Goal: Book appointment/travel/reservation

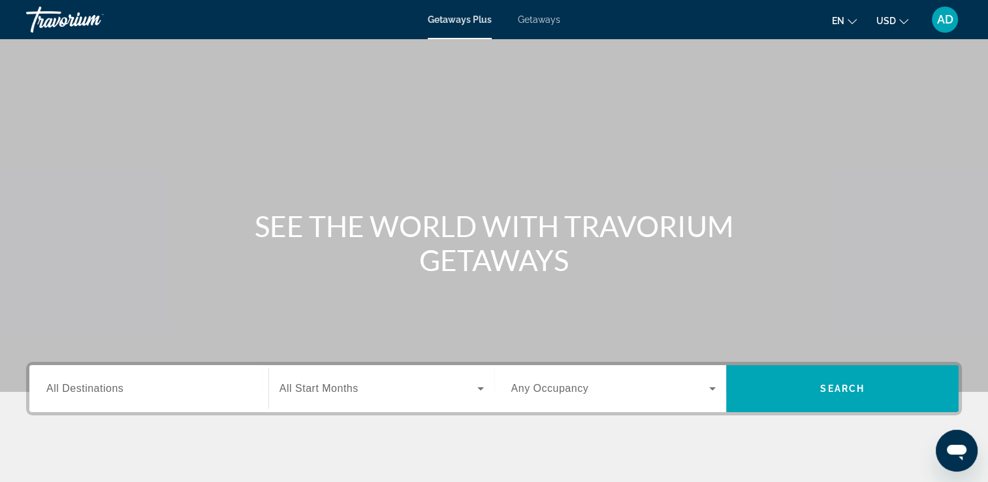
click at [88, 383] on span "All Destinations" at bounding box center [84, 388] width 77 height 11
click at [88, 383] on input "Destination All Destinations" at bounding box center [148, 389] width 205 height 16
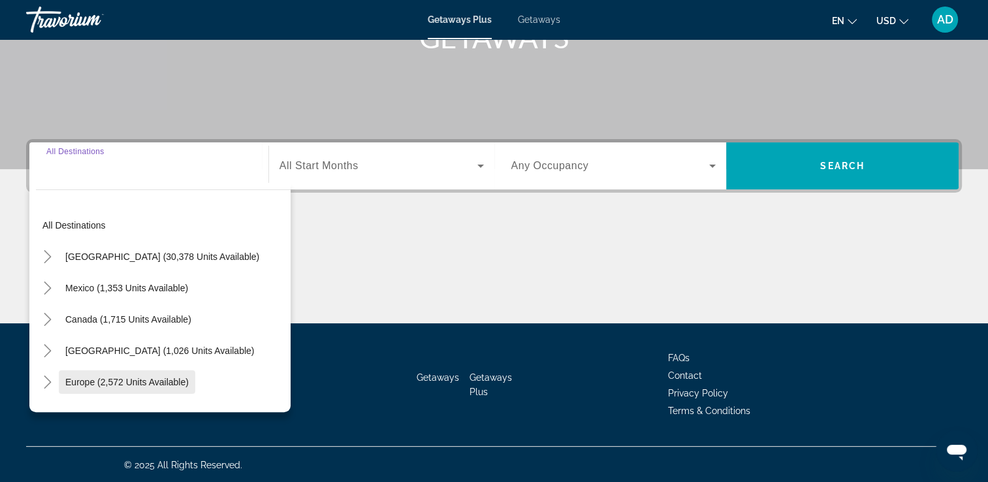
scroll to position [223, 0]
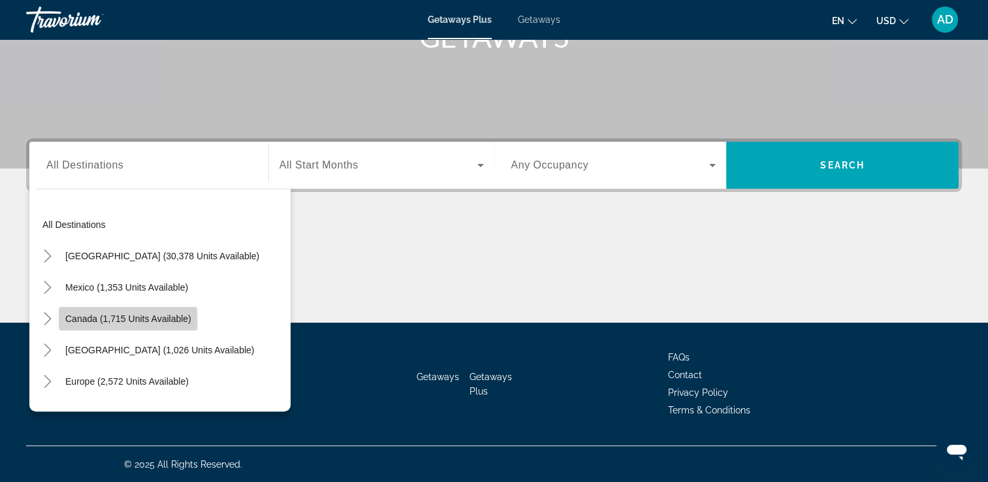
click at [97, 321] on span "Canada (1,715 units available)" at bounding box center [128, 319] width 126 height 10
type input "**********"
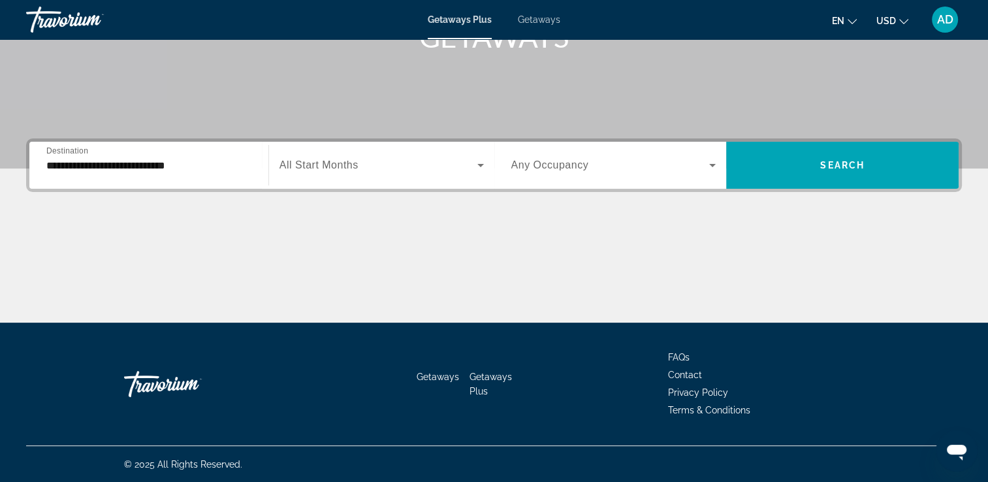
click at [545, 166] on span "Any Occupancy" at bounding box center [550, 164] width 78 height 11
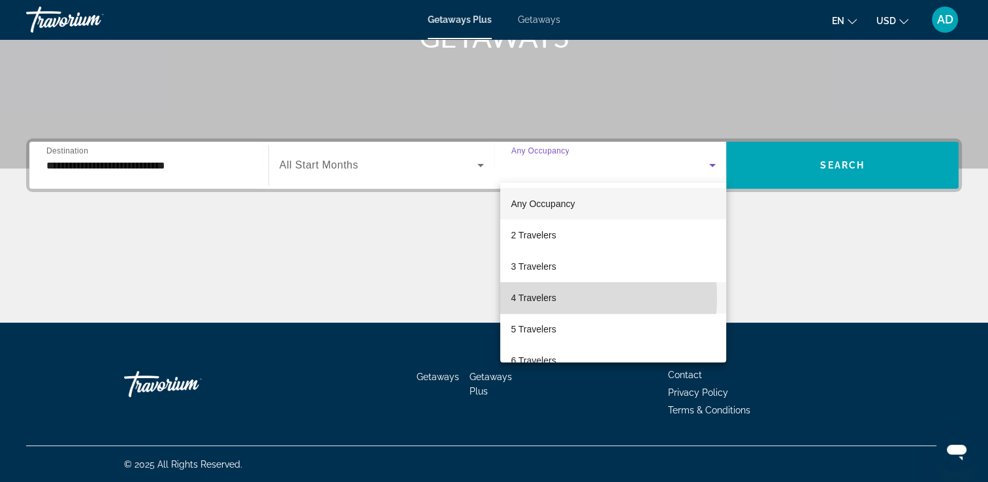
click at [525, 297] on span "4 Travelers" at bounding box center [533, 298] width 45 height 16
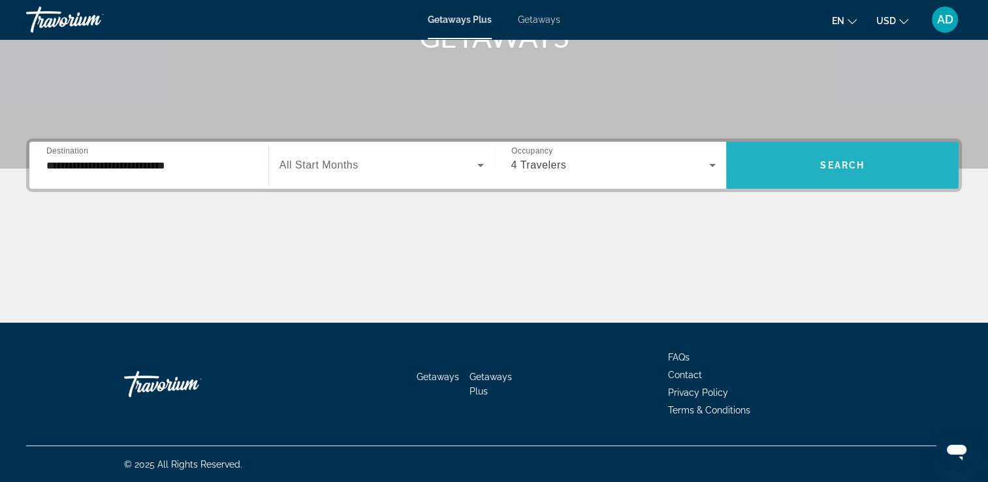
click at [874, 165] on span "Search widget" at bounding box center [842, 165] width 233 height 31
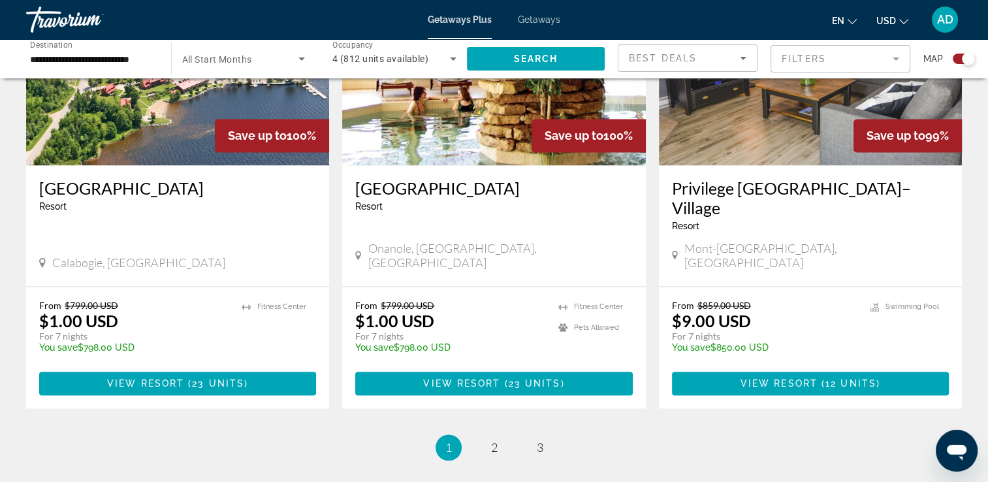
scroll to position [1960, 0]
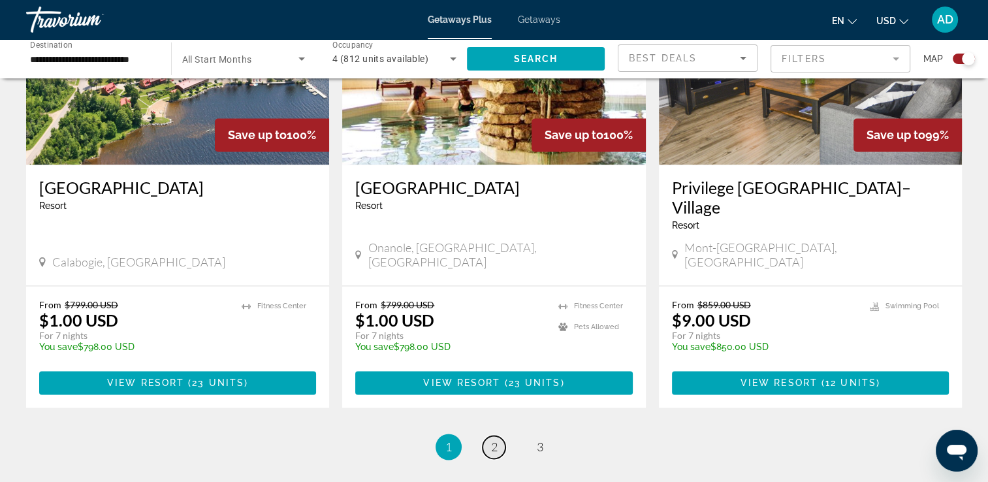
click at [487, 436] on link "page 2" at bounding box center [494, 447] width 23 height 23
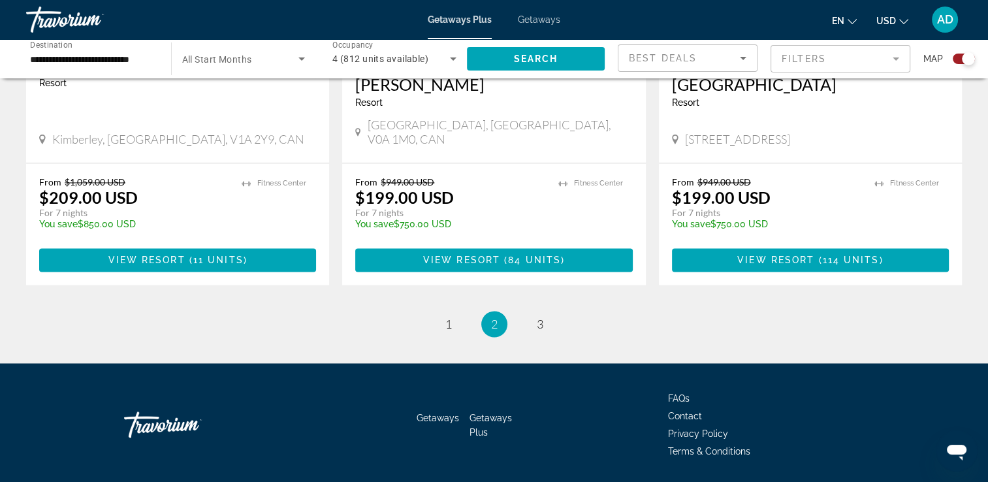
scroll to position [2090, 0]
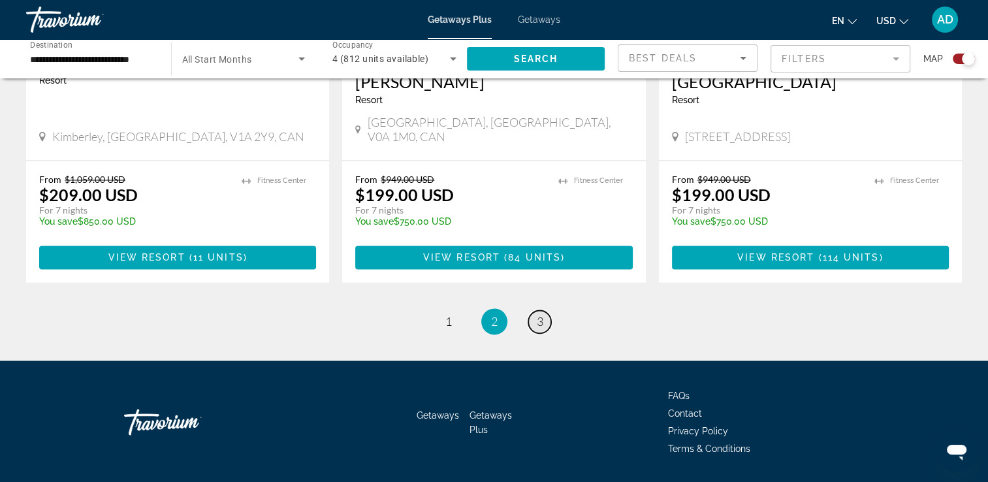
click at [537, 314] on span "3" at bounding box center [540, 321] width 7 height 14
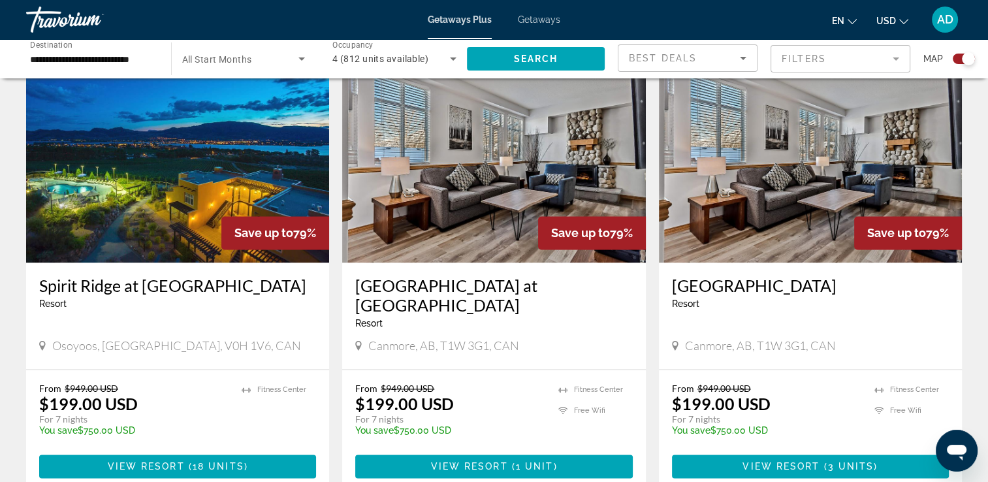
scroll to position [1894, 0]
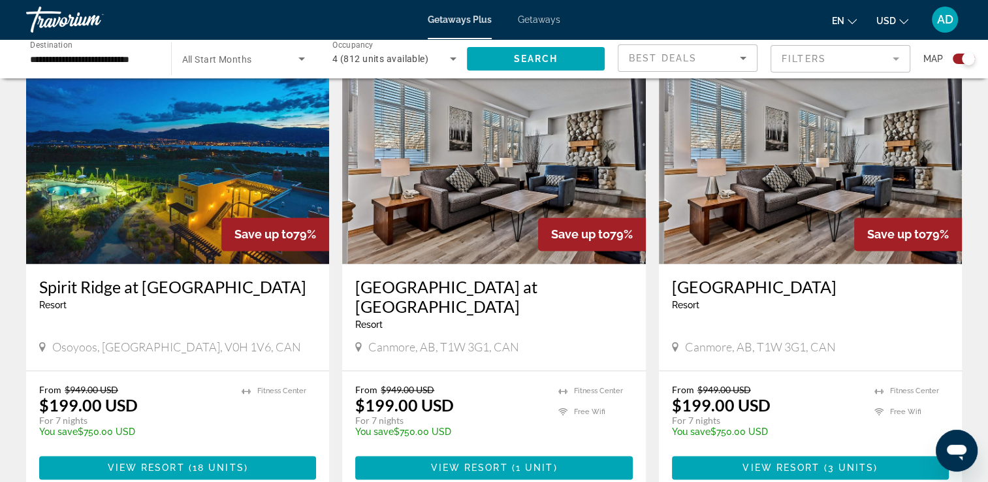
click at [157, 159] on img "Main content" at bounding box center [177, 159] width 303 height 209
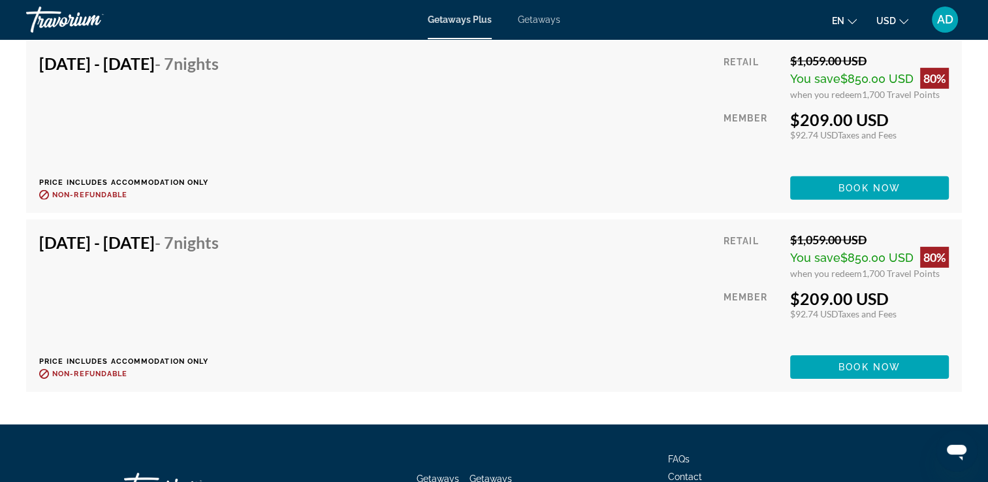
scroll to position [3985, 0]
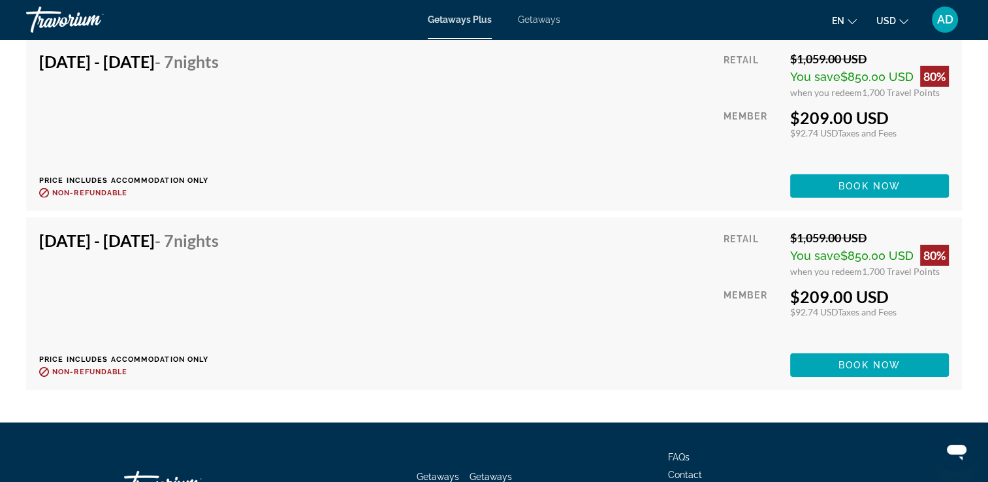
click at [554, 15] on span "Getaways" at bounding box center [539, 19] width 42 height 10
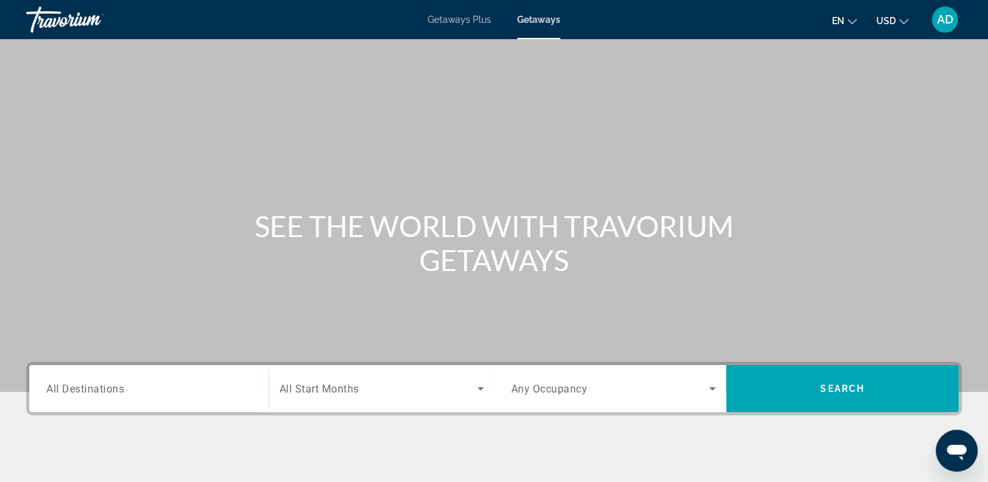
click at [86, 395] on input "Destination All Destinations" at bounding box center [148, 389] width 205 height 16
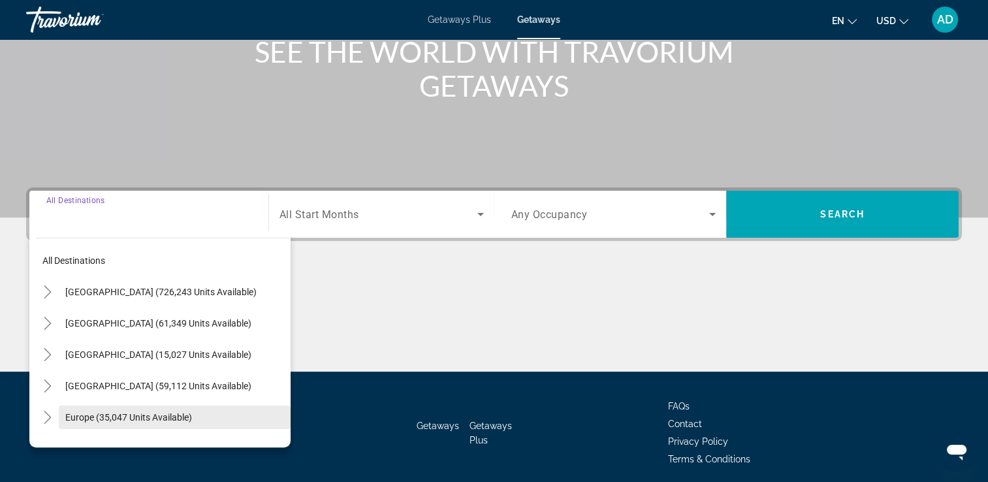
scroll to position [223, 0]
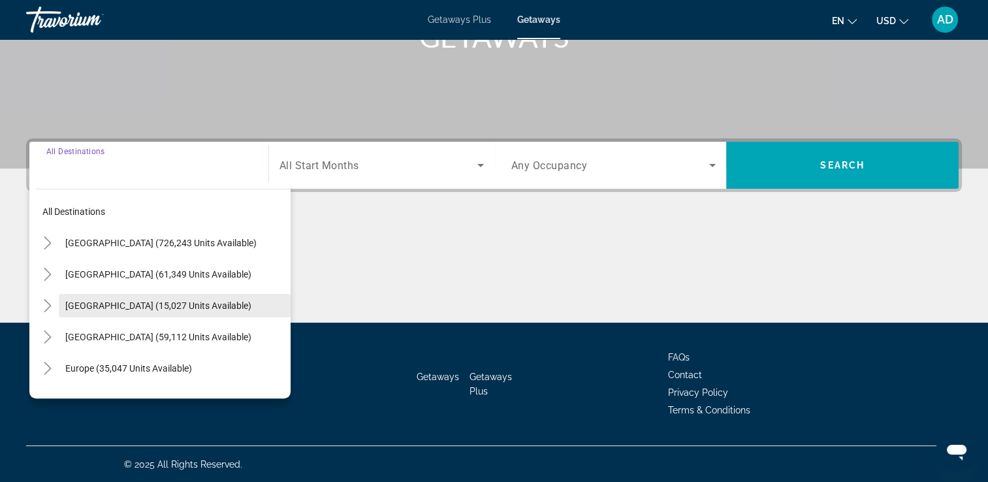
click at [110, 301] on span "[GEOGRAPHIC_DATA] (15,027 units available)" at bounding box center [158, 305] width 186 height 10
type input "**********"
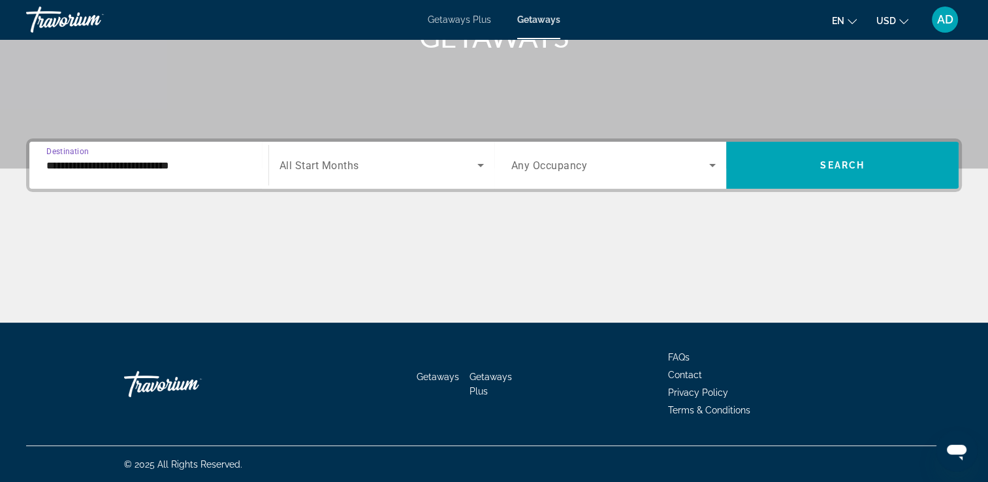
click at [538, 154] on div "Search widget" at bounding box center [613, 165] width 205 height 37
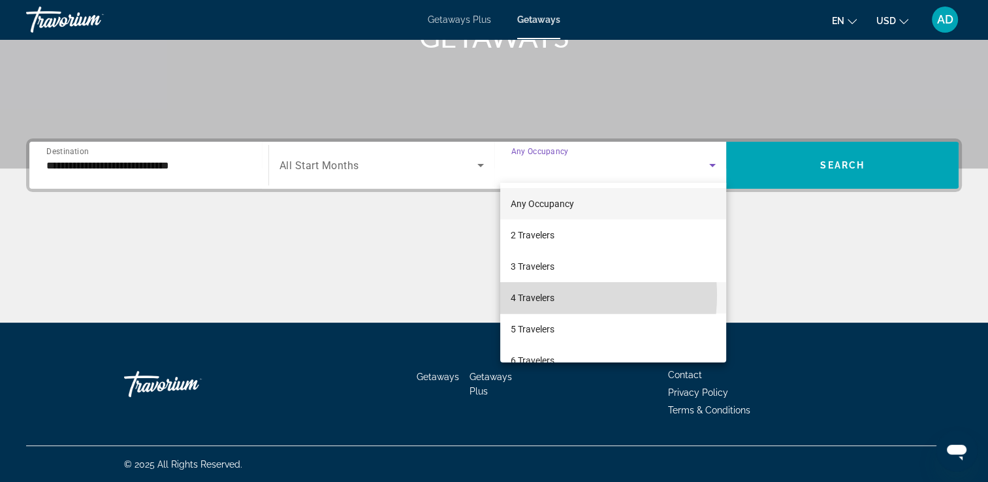
click at [538, 295] on span "4 Travelers" at bounding box center [533, 298] width 44 height 16
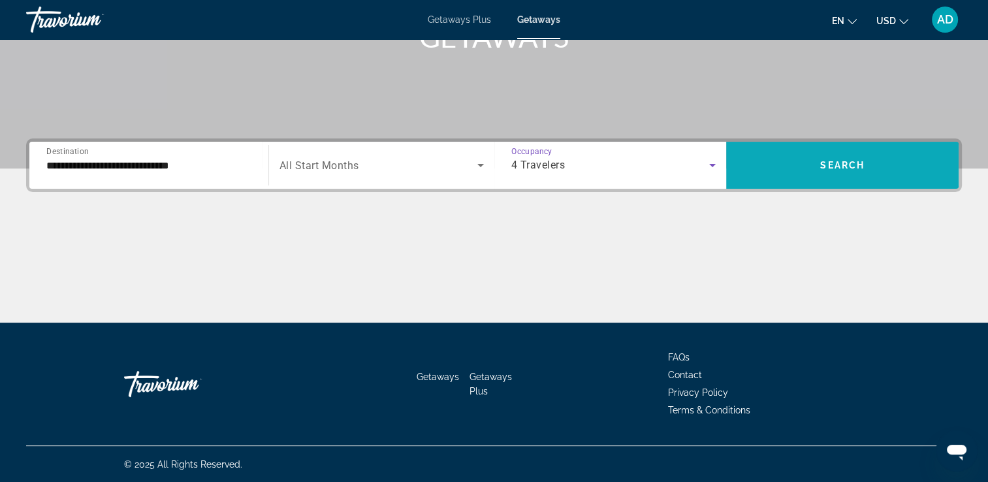
click at [786, 155] on span "Search widget" at bounding box center [842, 165] width 233 height 31
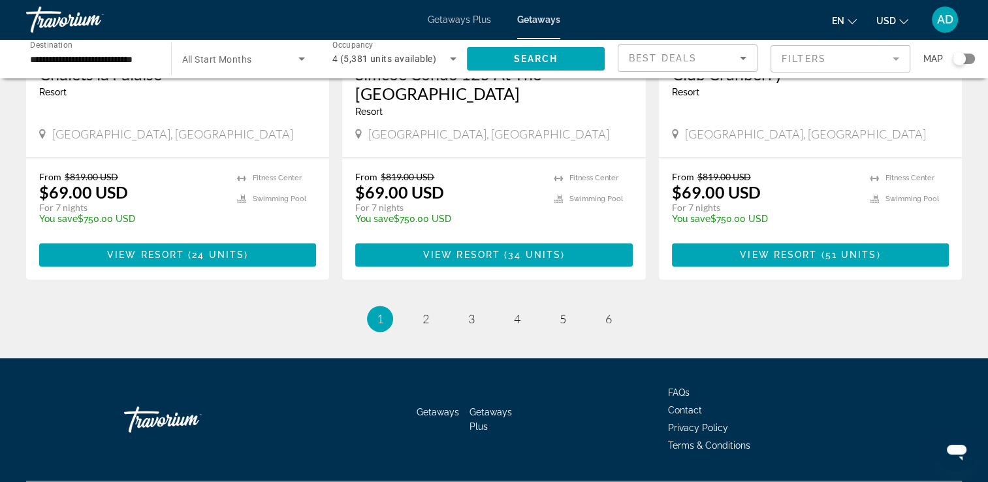
scroll to position [1670, 0]
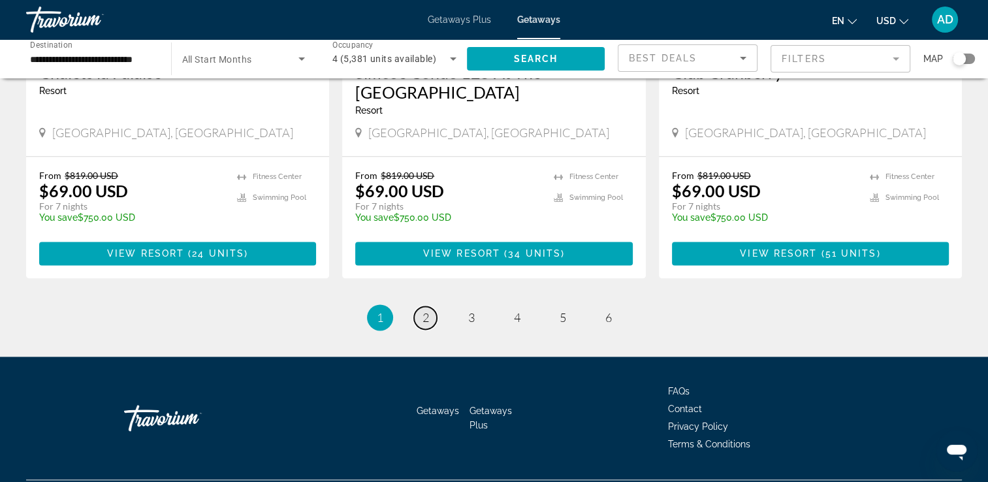
click at [426, 306] on link "page 2" at bounding box center [425, 317] width 23 height 23
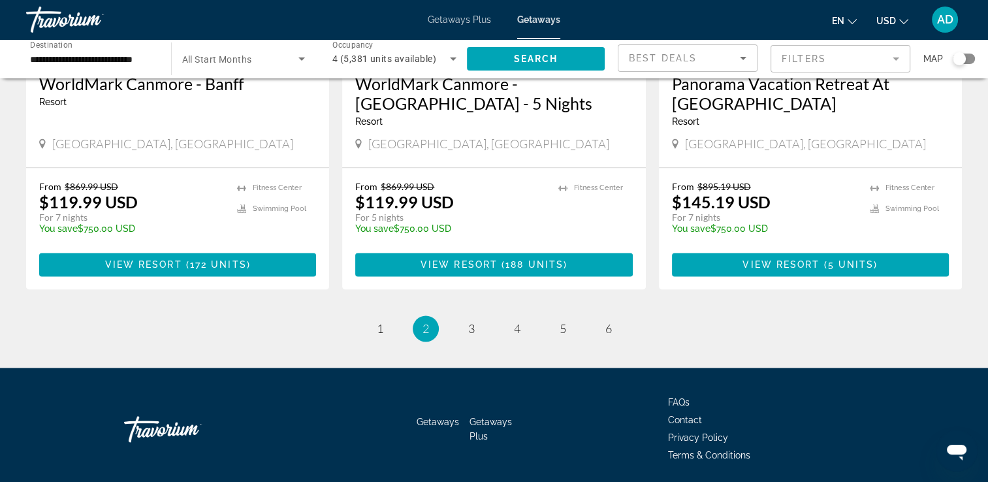
scroll to position [1670, 0]
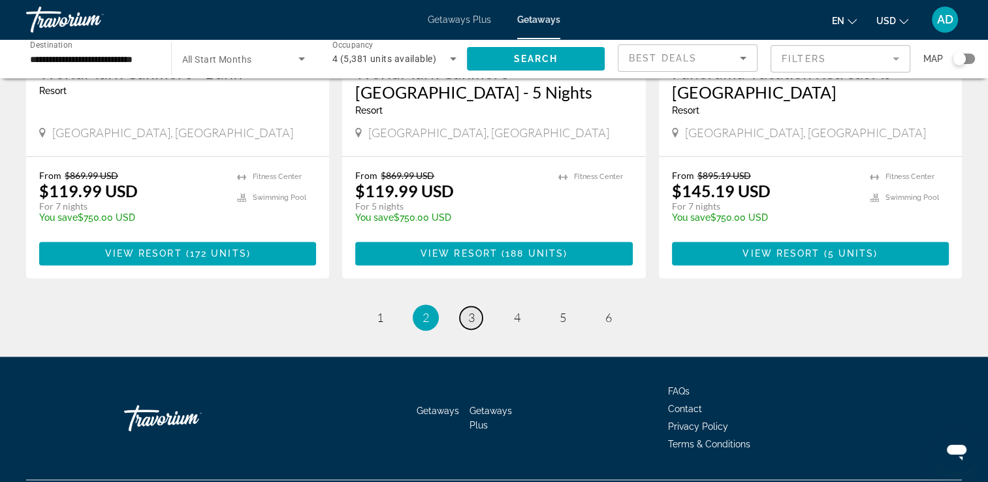
click at [462, 306] on link "page 3" at bounding box center [471, 317] width 23 height 23
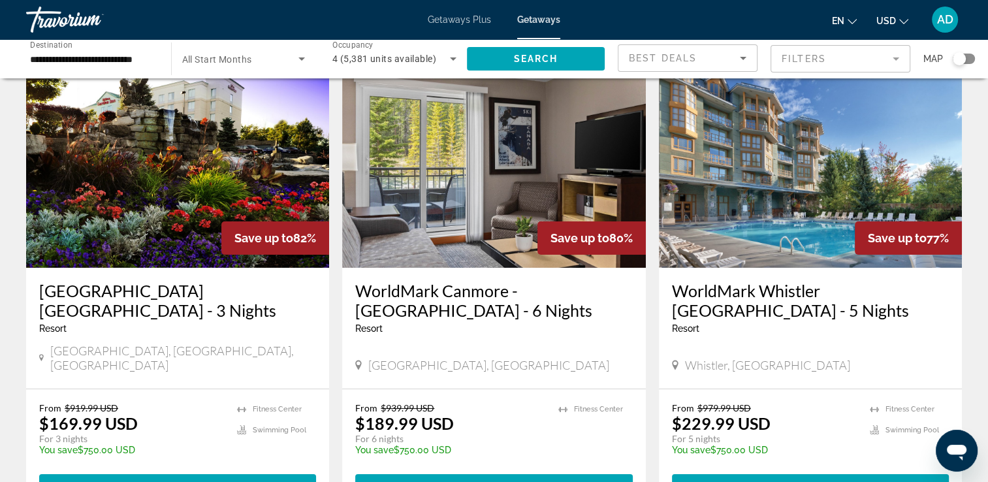
scroll to position [131, 0]
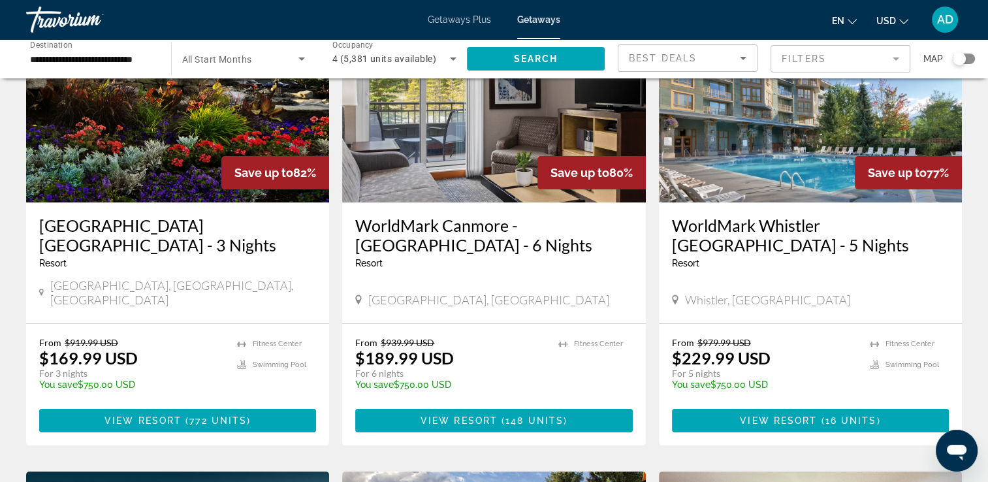
click at [794, 142] on img "Main content" at bounding box center [810, 97] width 303 height 209
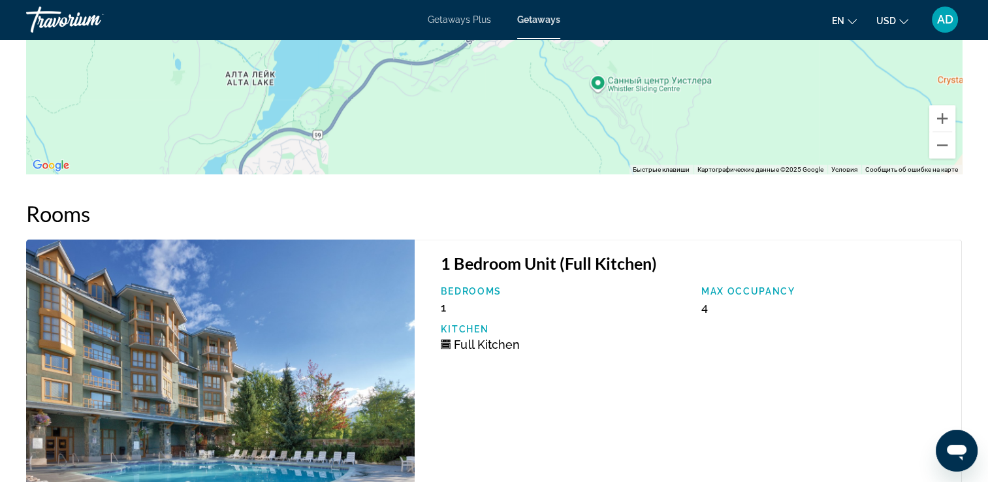
scroll to position [2276, 0]
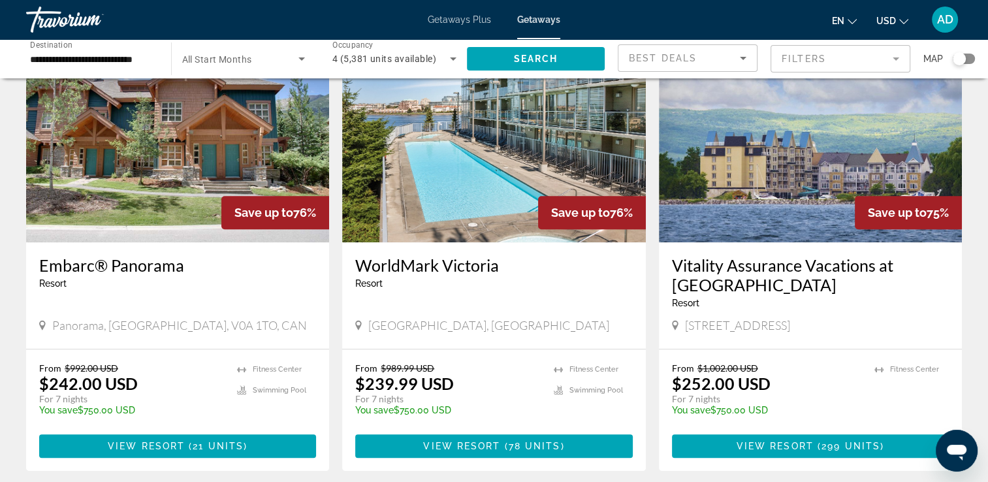
scroll to position [1045, 0]
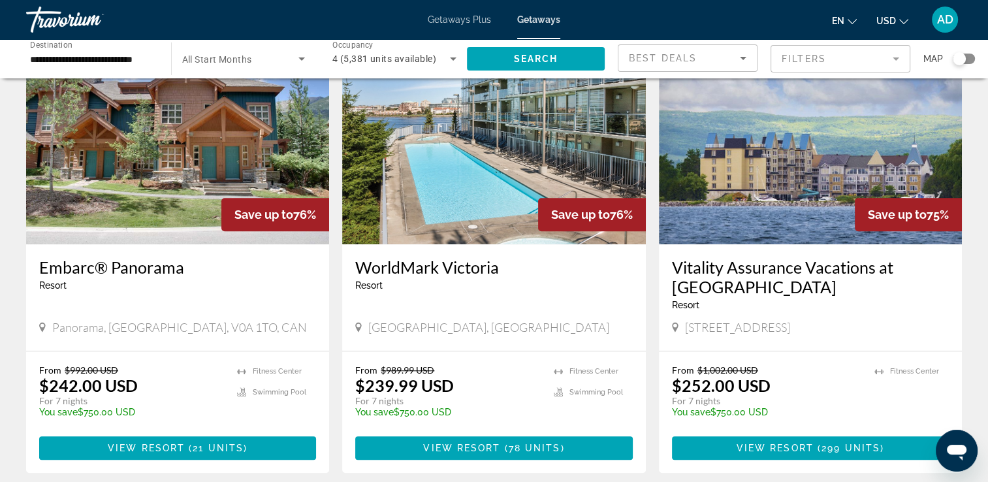
click at [451, 172] on img "Main content" at bounding box center [493, 139] width 303 height 209
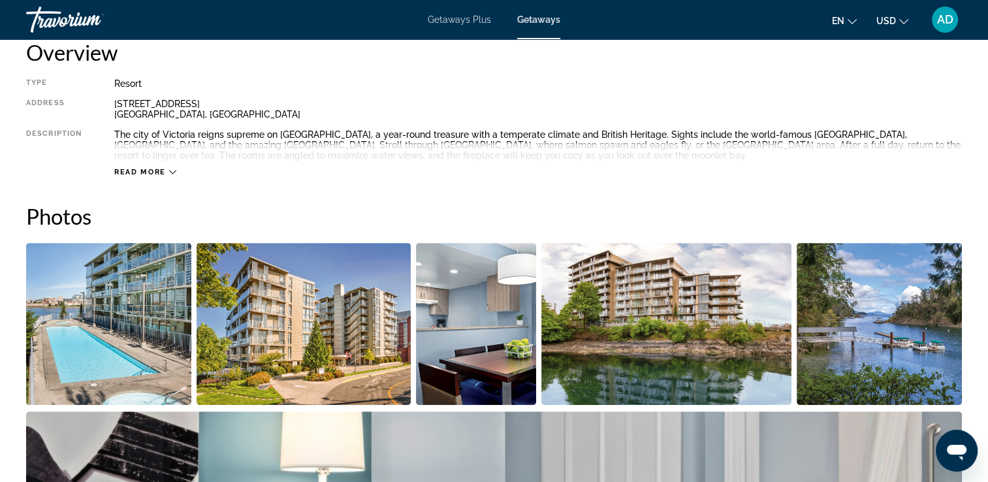
scroll to position [523, 0]
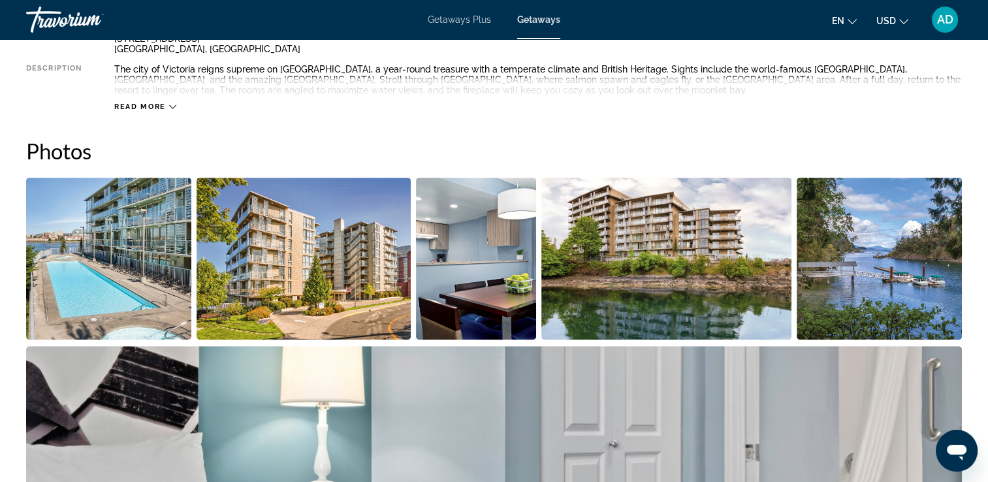
click at [453, 211] on img "Open full-screen image slider" at bounding box center [476, 259] width 120 height 162
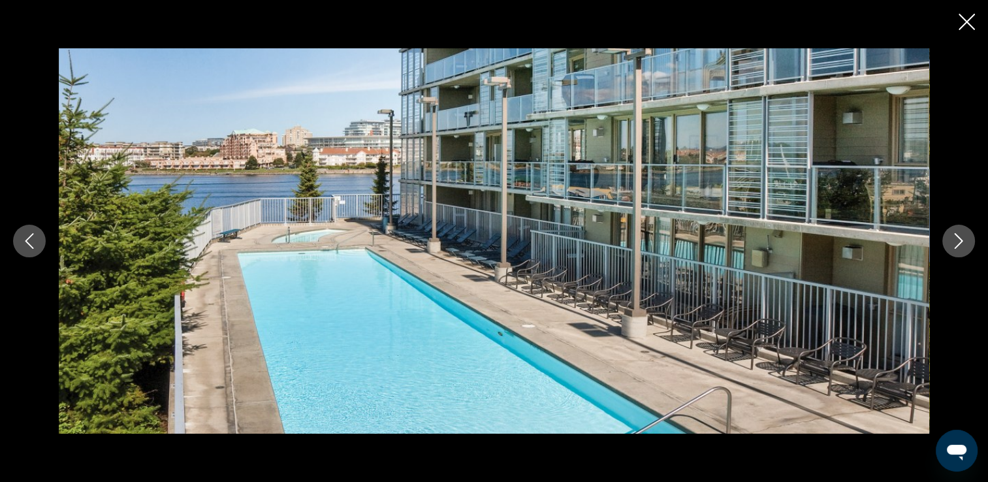
click at [962, 240] on icon "Next image" at bounding box center [959, 241] width 8 height 16
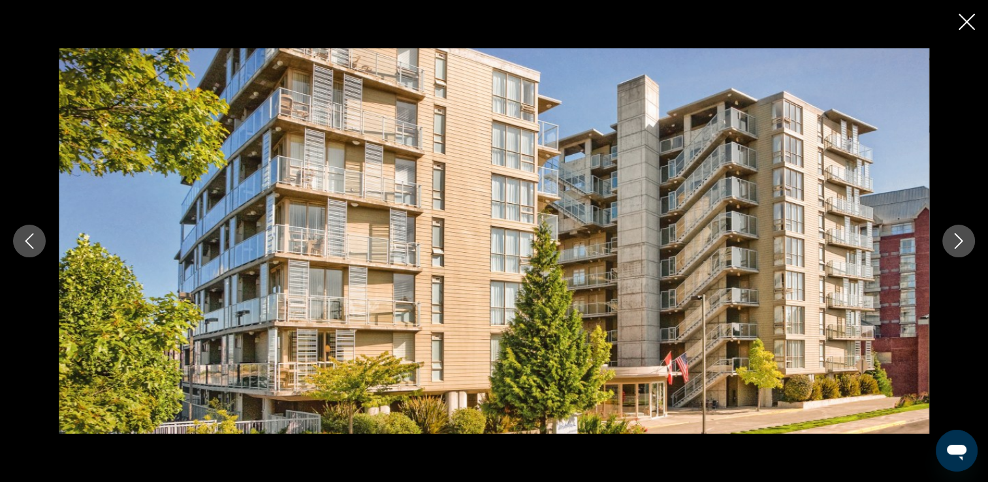
click at [962, 240] on icon "Next image" at bounding box center [959, 241] width 8 height 16
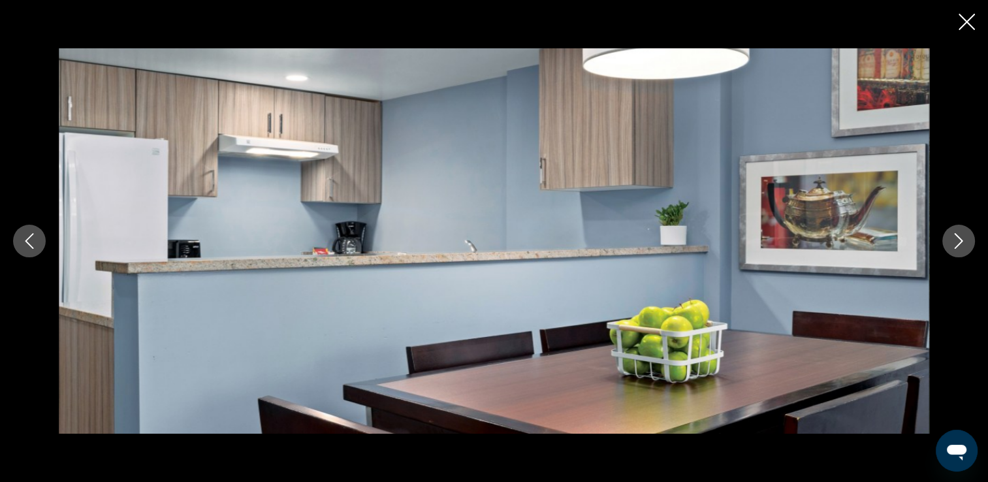
click at [962, 240] on icon "Next image" at bounding box center [959, 241] width 8 height 16
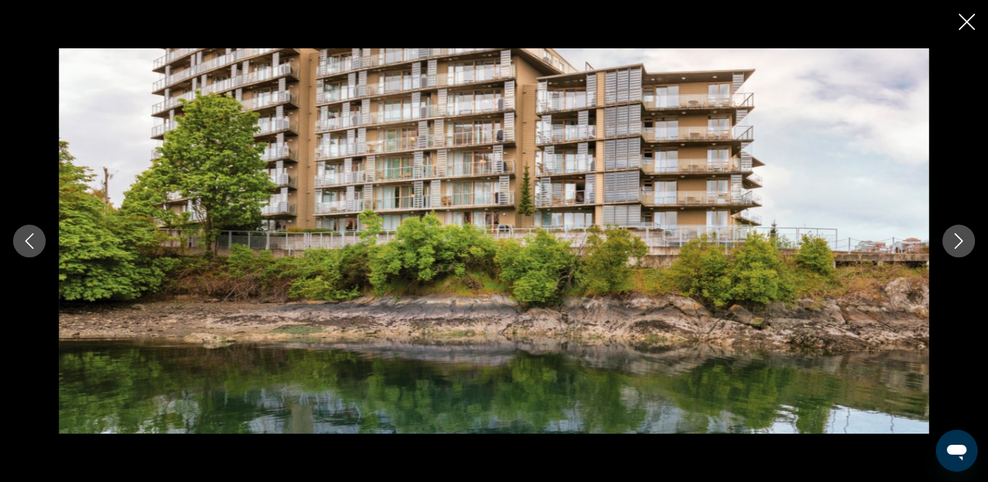
click at [962, 240] on icon "Next image" at bounding box center [959, 241] width 8 height 16
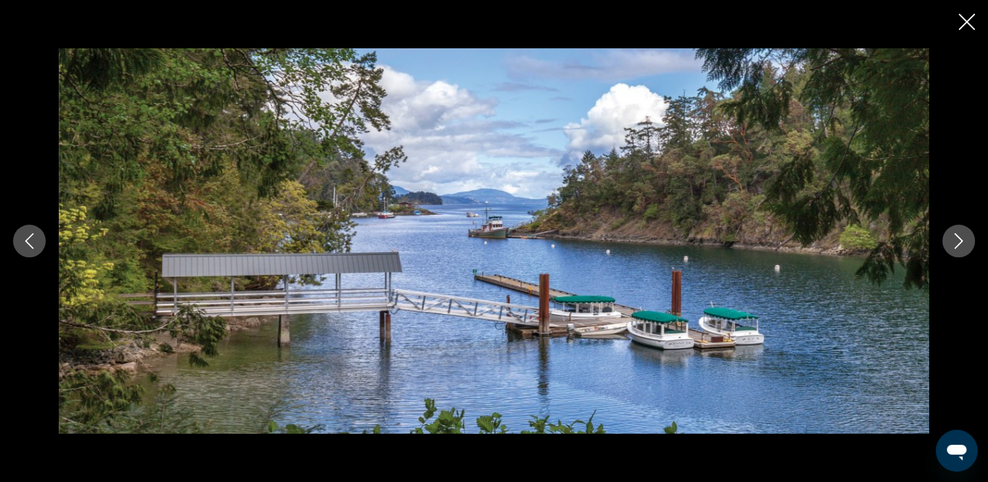
click at [962, 240] on icon "Next image" at bounding box center [959, 241] width 8 height 16
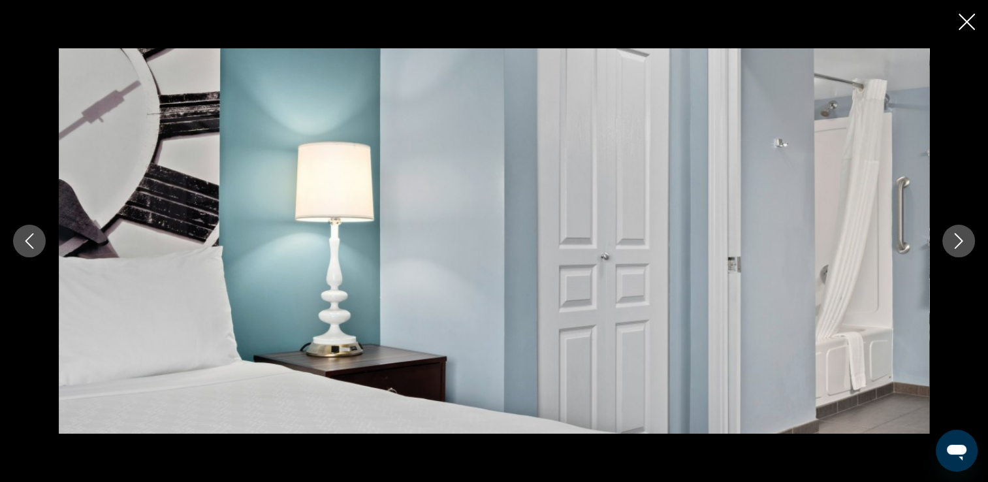
click at [963, 229] on button "Next image" at bounding box center [959, 241] width 33 height 33
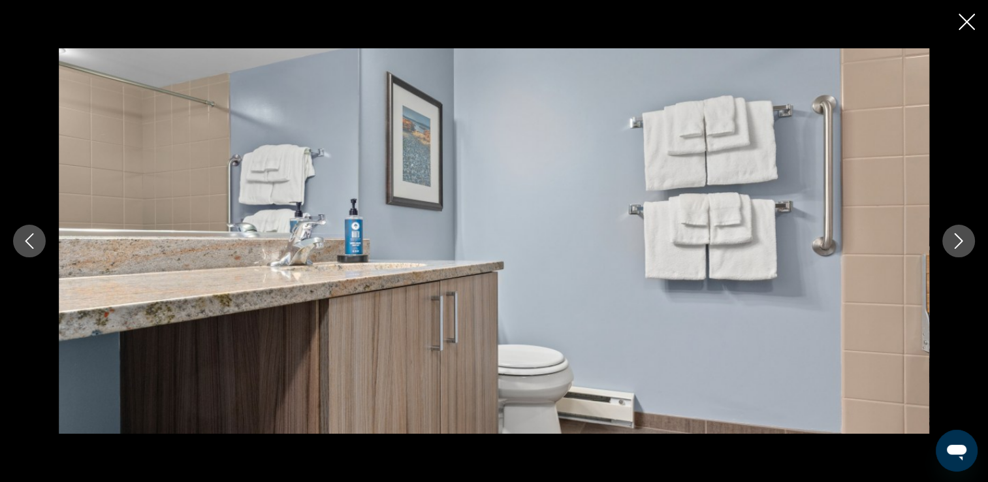
click at [963, 229] on button "Next image" at bounding box center [959, 241] width 33 height 33
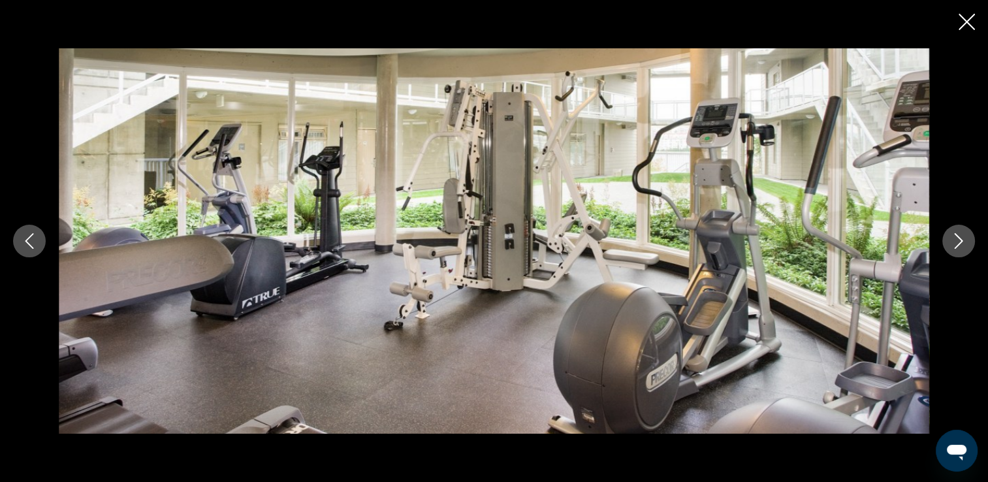
click at [963, 229] on button "Next image" at bounding box center [959, 241] width 33 height 33
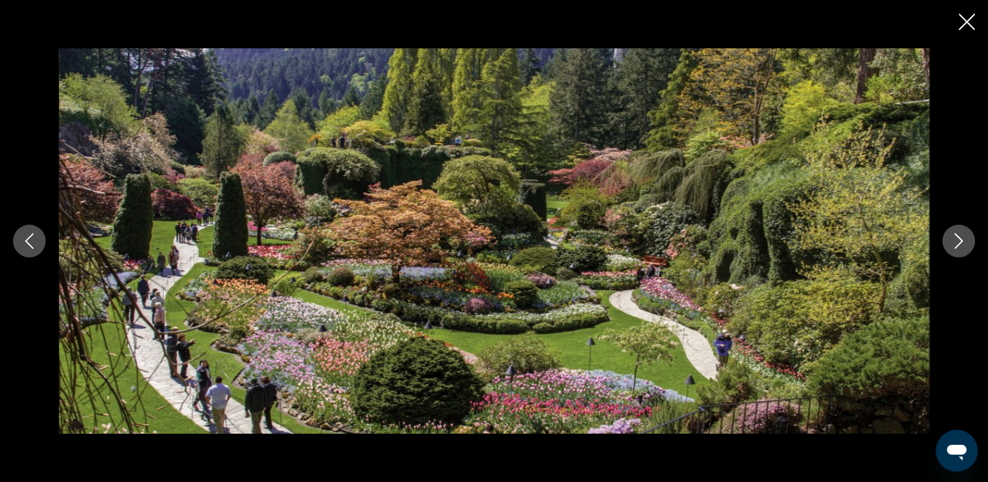
click at [963, 229] on button "Next image" at bounding box center [959, 241] width 33 height 33
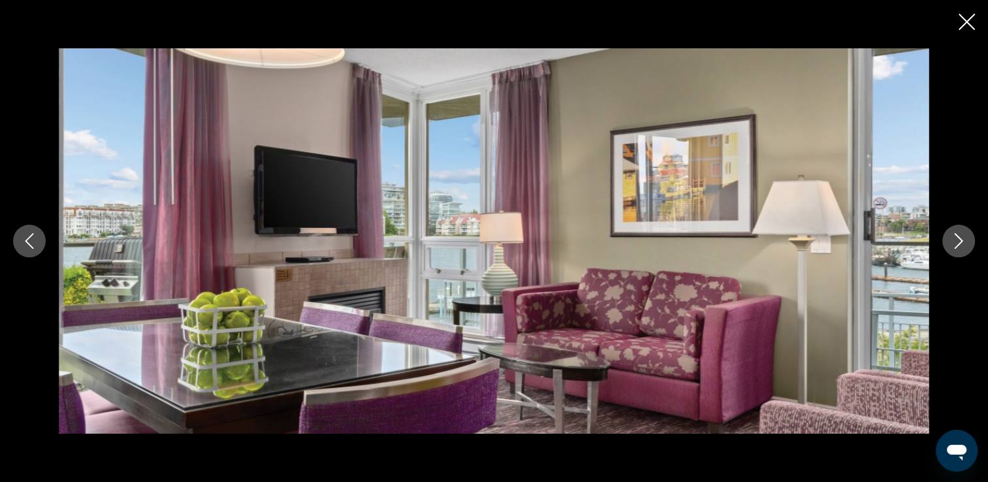
click at [963, 229] on button "Next image" at bounding box center [959, 241] width 33 height 33
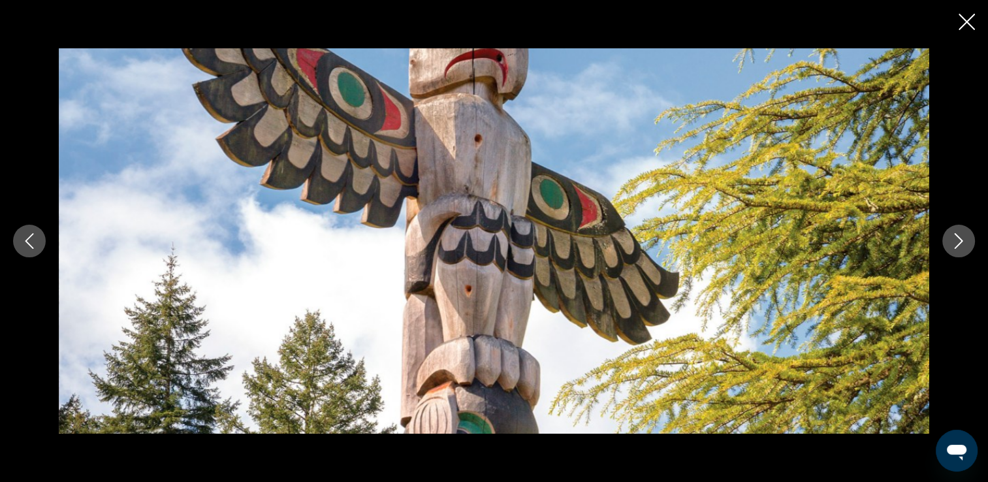
click at [966, 15] on icon "Close slideshow" at bounding box center [967, 22] width 16 height 16
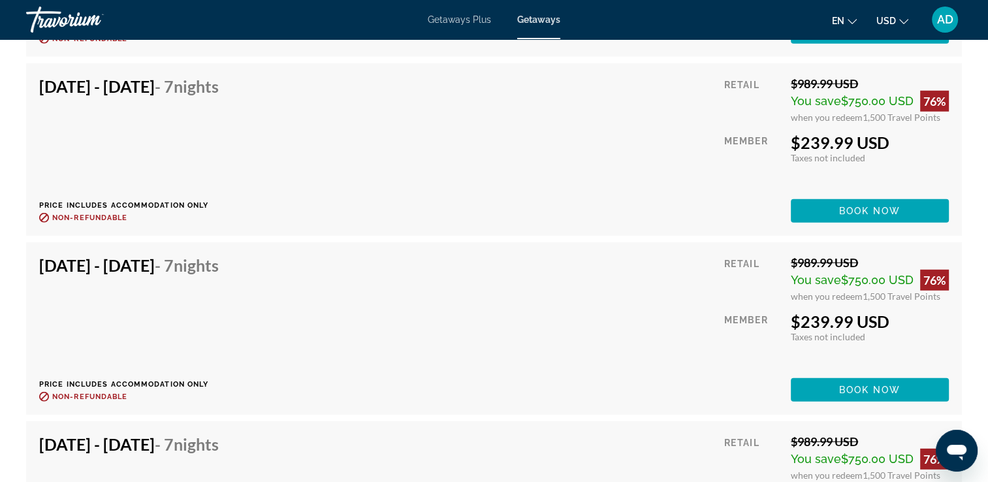
scroll to position [3527, 0]
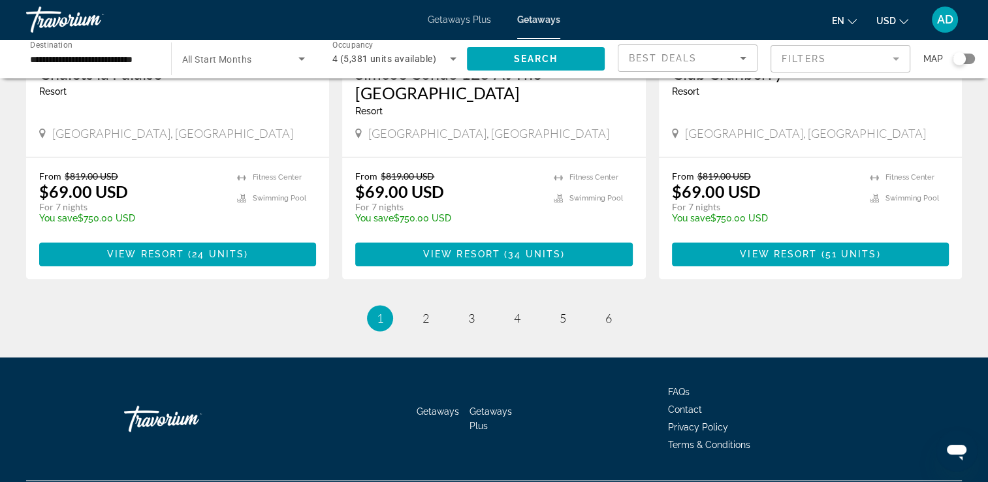
scroll to position [1670, 0]
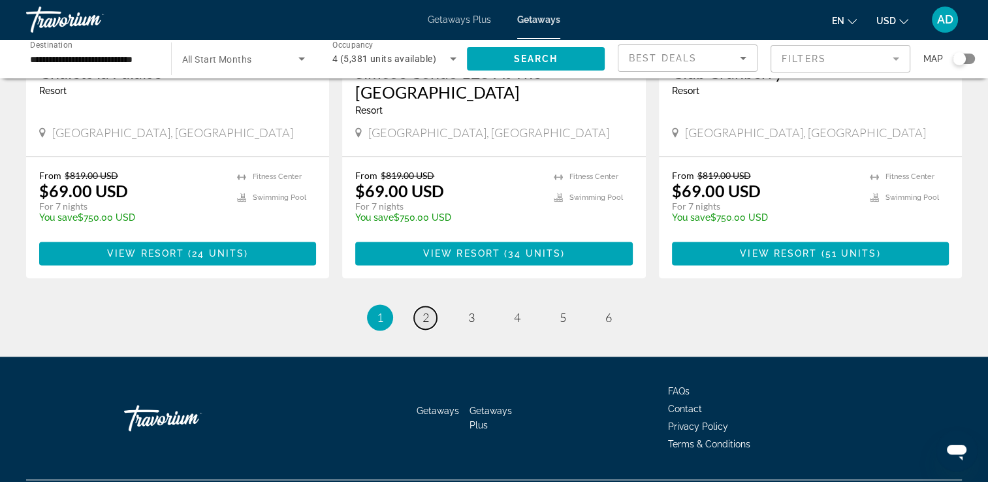
click at [424, 310] on span "2" at bounding box center [426, 317] width 7 height 14
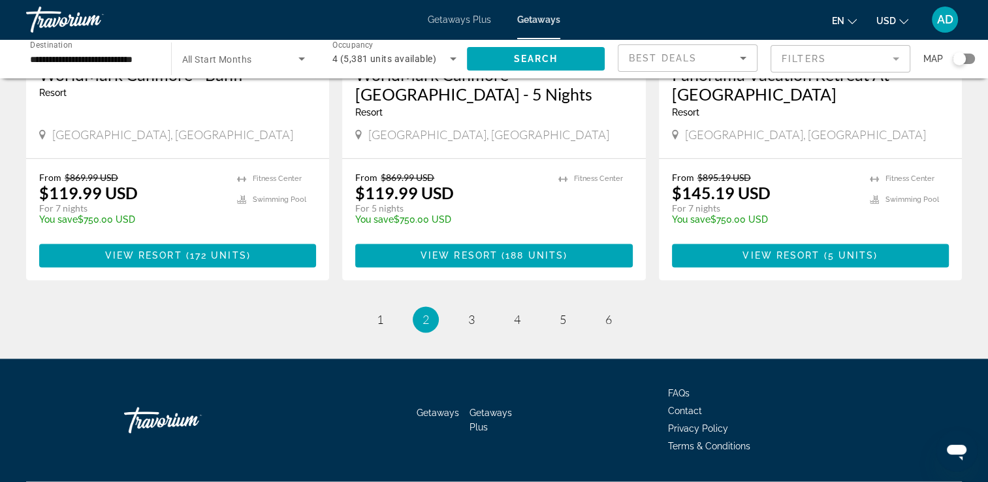
scroll to position [1670, 0]
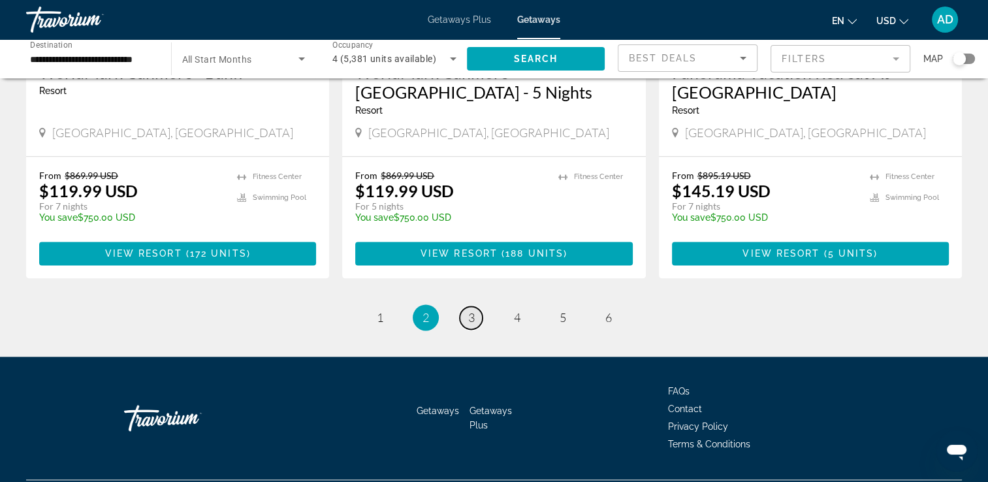
click at [476, 306] on link "page 3" at bounding box center [471, 317] width 23 height 23
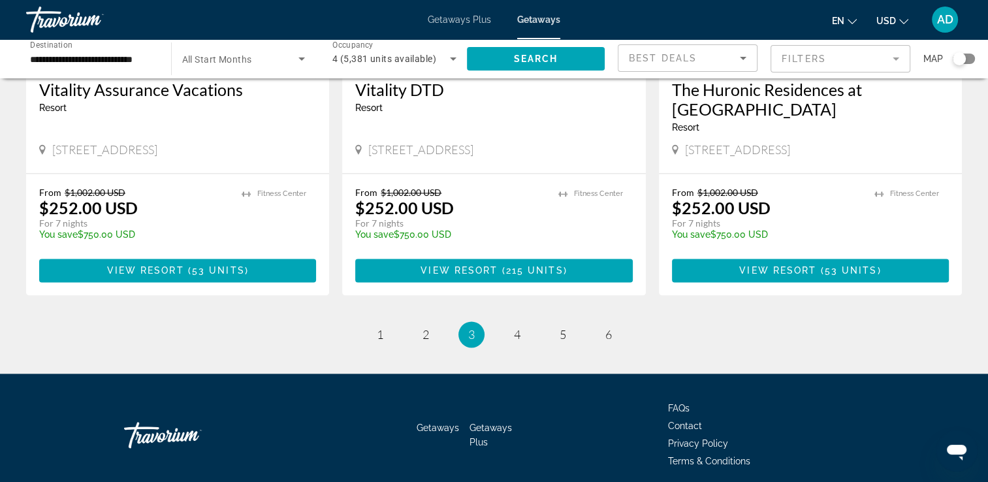
scroll to position [1709, 0]
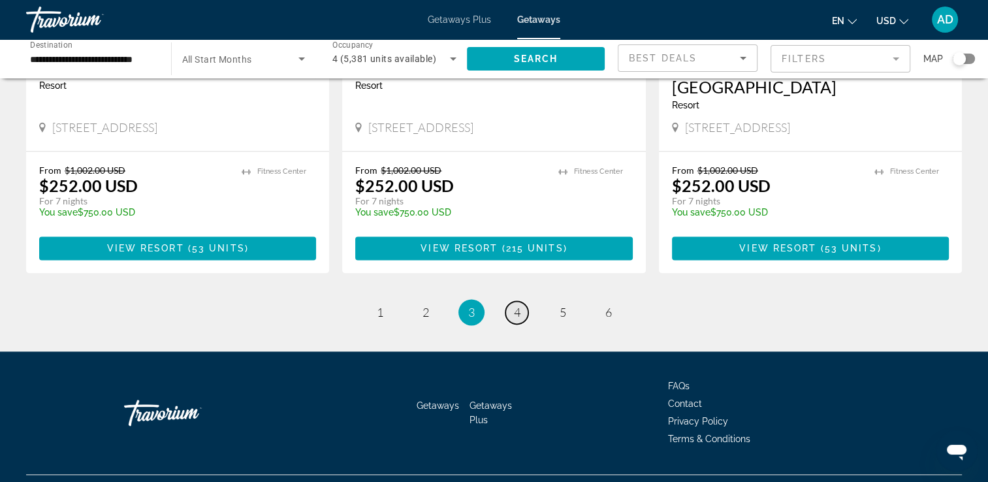
click at [519, 305] on span "4" at bounding box center [517, 312] width 7 height 14
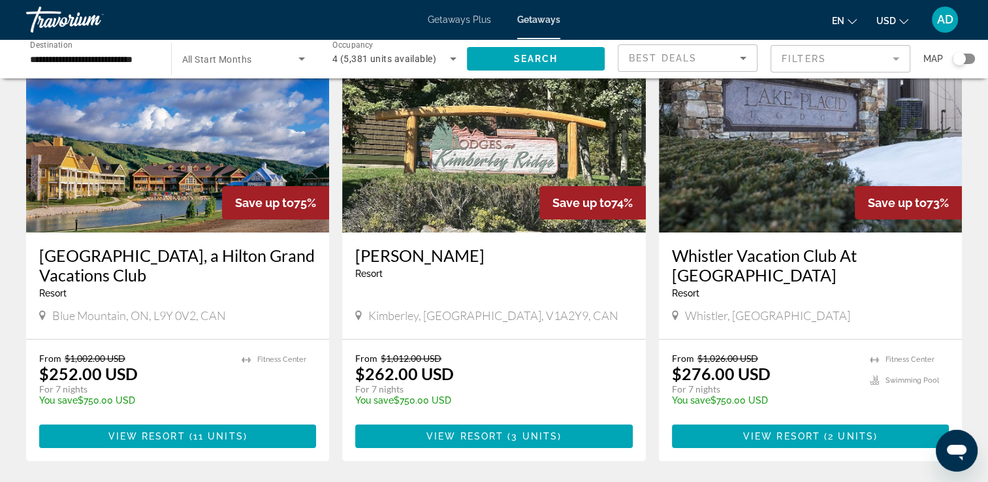
scroll to position [131, 0]
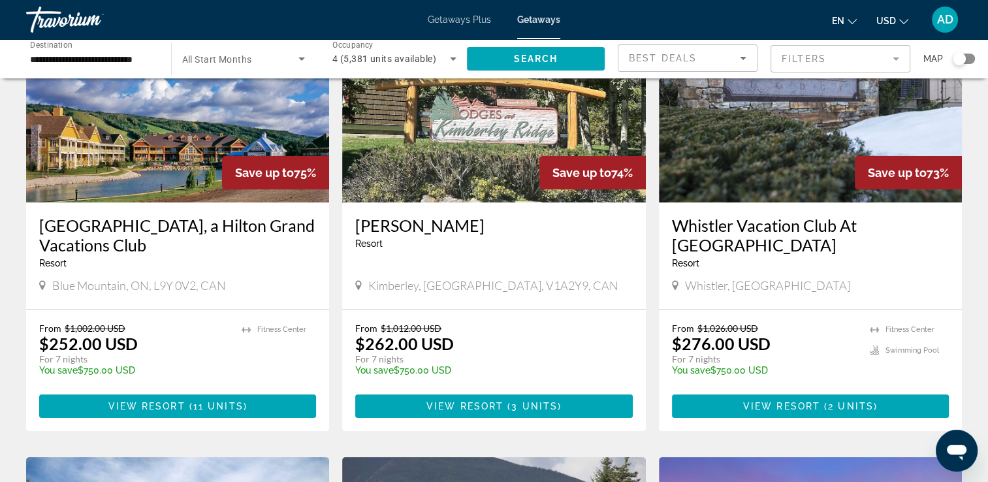
click at [792, 160] on img "Main content" at bounding box center [810, 97] width 303 height 209
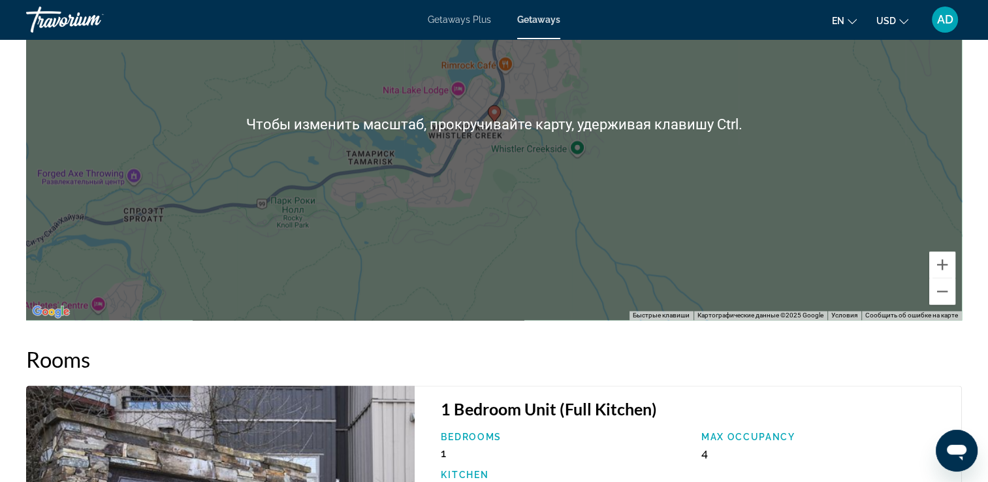
scroll to position [1926, 0]
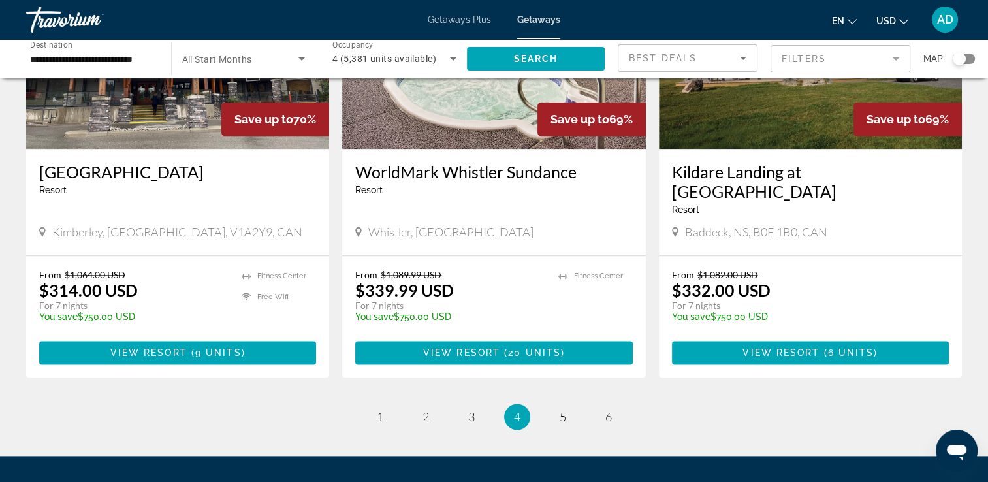
scroll to position [1568, 0]
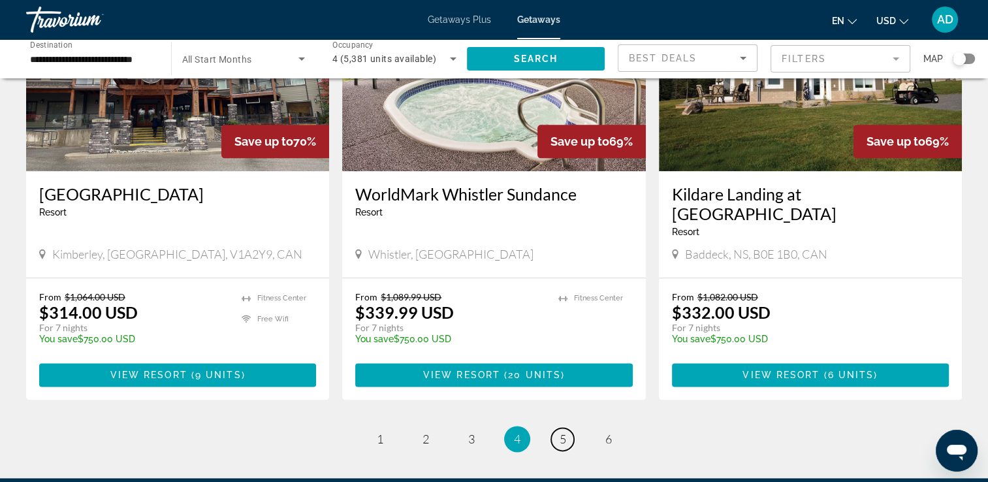
click at [565, 432] on span "5" at bounding box center [563, 439] width 7 height 14
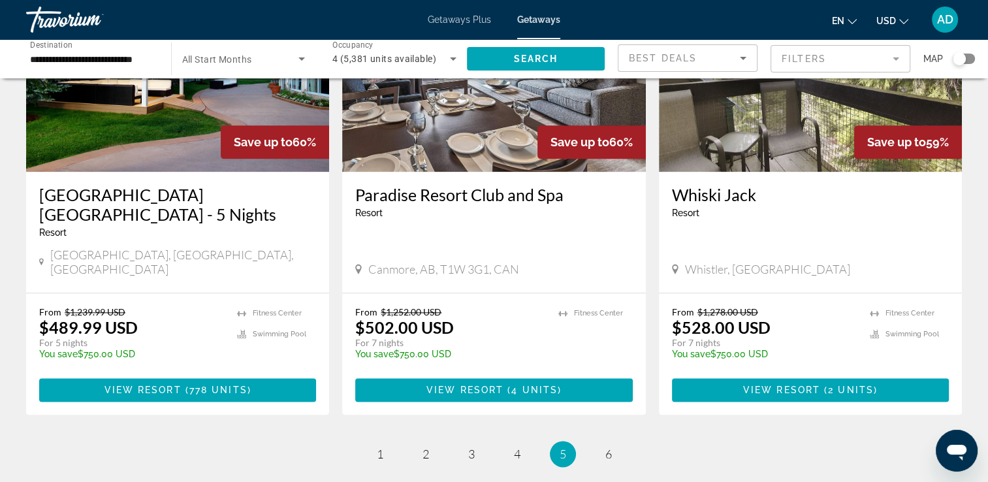
scroll to position [1568, 0]
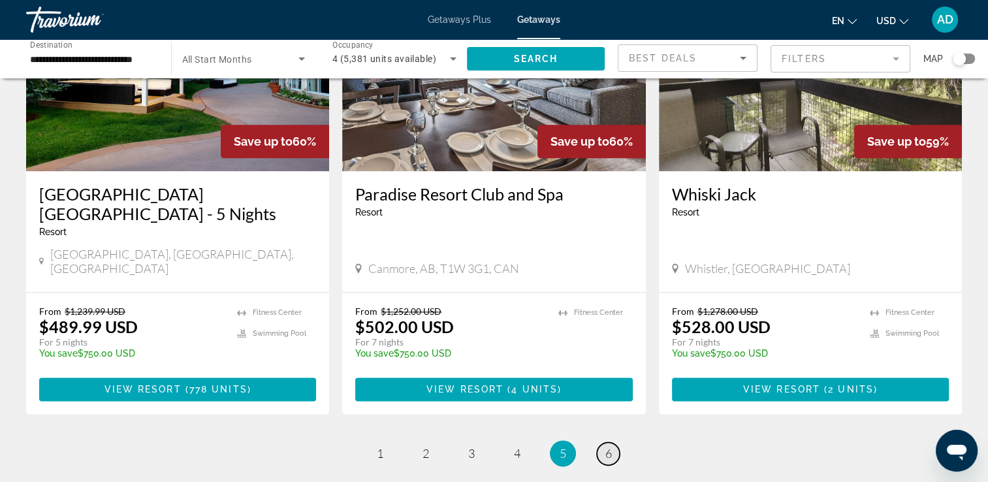
click at [600, 442] on link "page 6" at bounding box center [608, 453] width 23 height 23
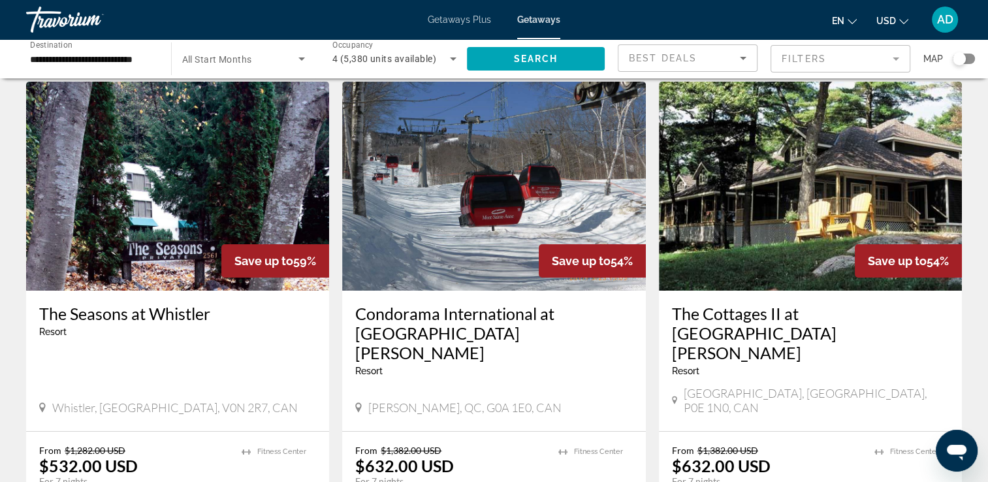
scroll to position [65, 0]
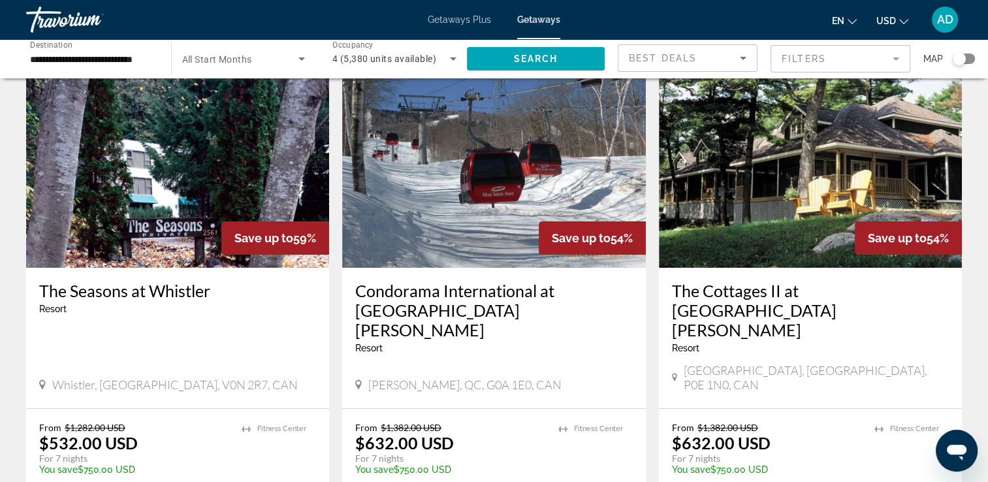
click at [164, 200] on img "Main content" at bounding box center [177, 163] width 303 height 209
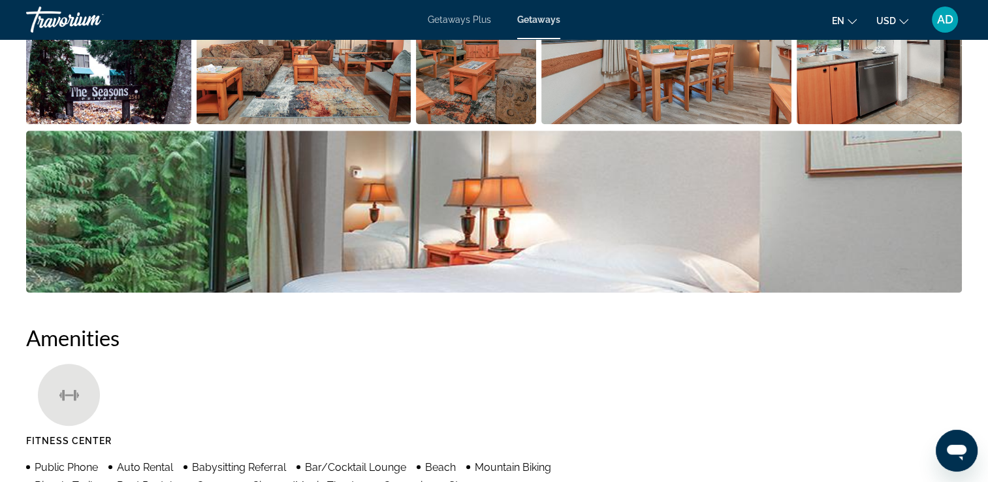
scroll to position [588, 0]
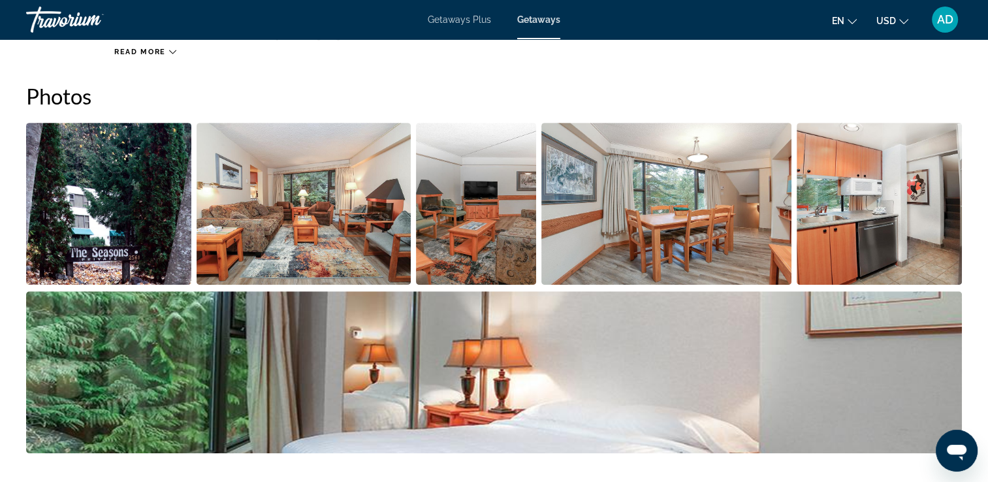
click at [144, 240] on img "Open full-screen image slider" at bounding box center [108, 204] width 165 height 162
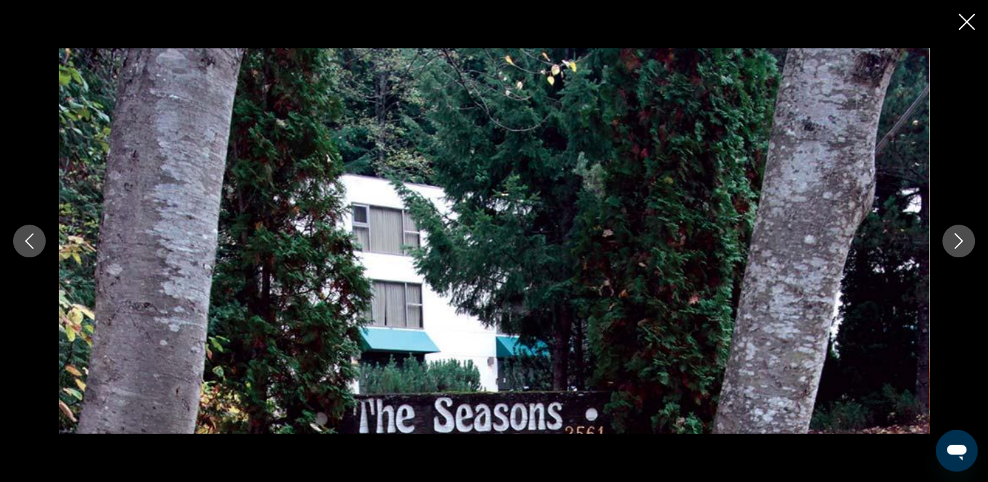
click at [961, 232] on button "Next image" at bounding box center [959, 241] width 33 height 33
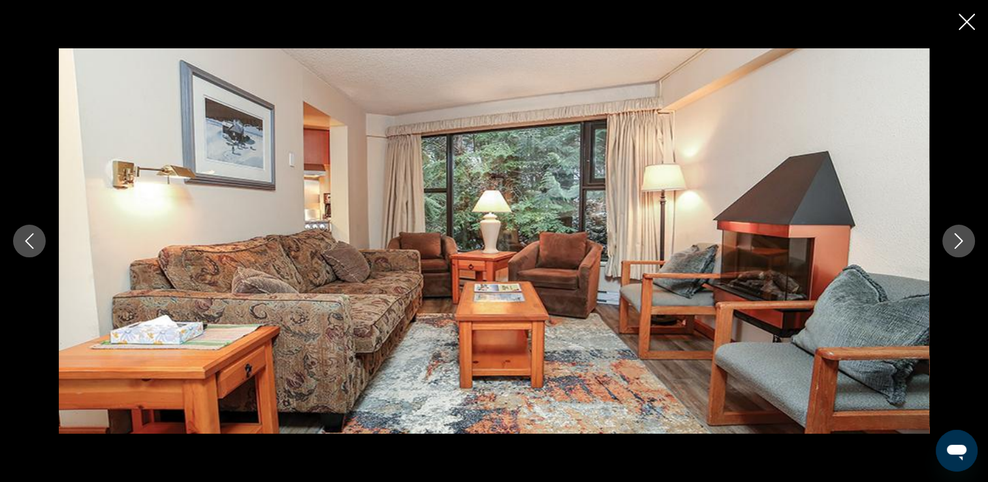
click at [961, 232] on button "Next image" at bounding box center [959, 241] width 33 height 33
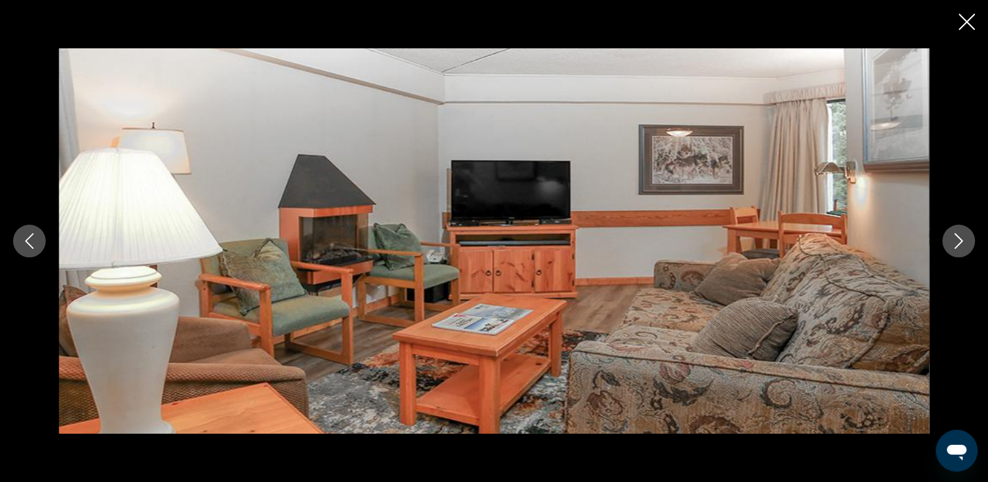
click at [961, 232] on button "Next image" at bounding box center [959, 241] width 33 height 33
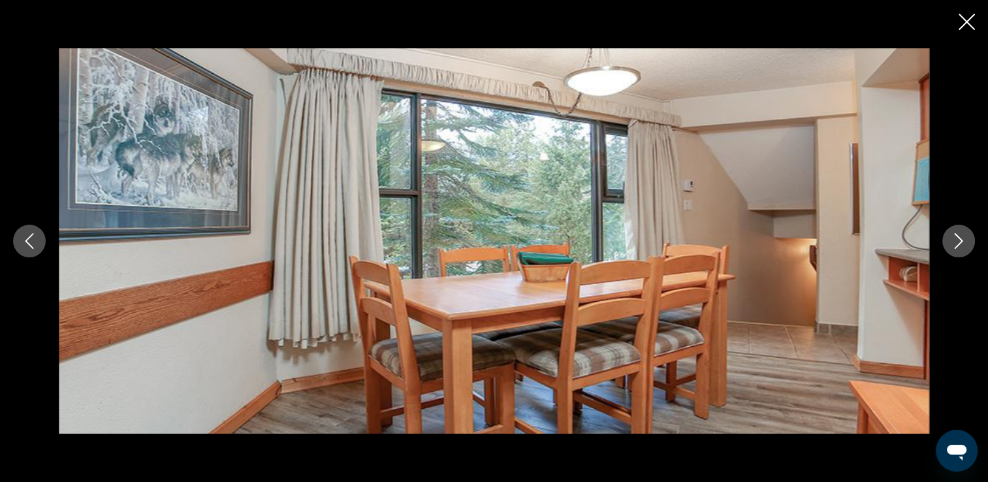
click at [961, 232] on button "Next image" at bounding box center [959, 241] width 33 height 33
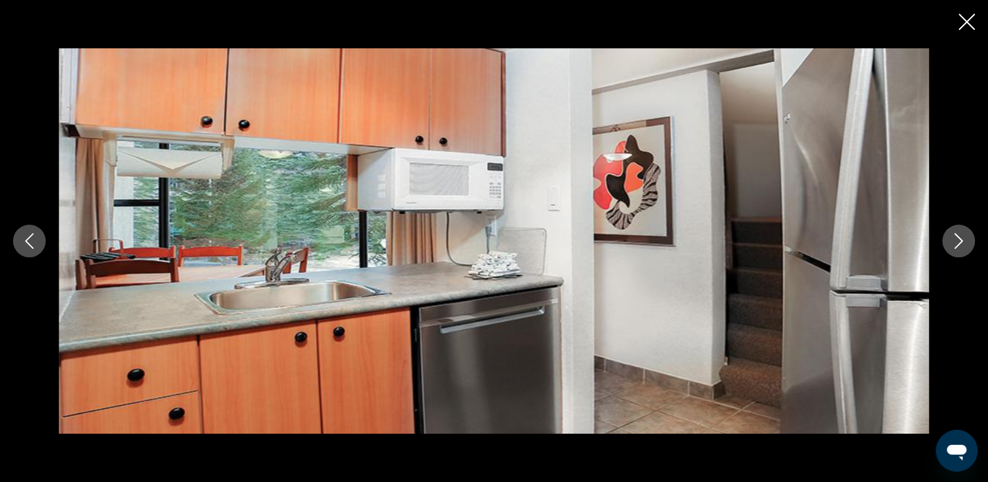
click at [961, 232] on button "Next image" at bounding box center [959, 241] width 33 height 33
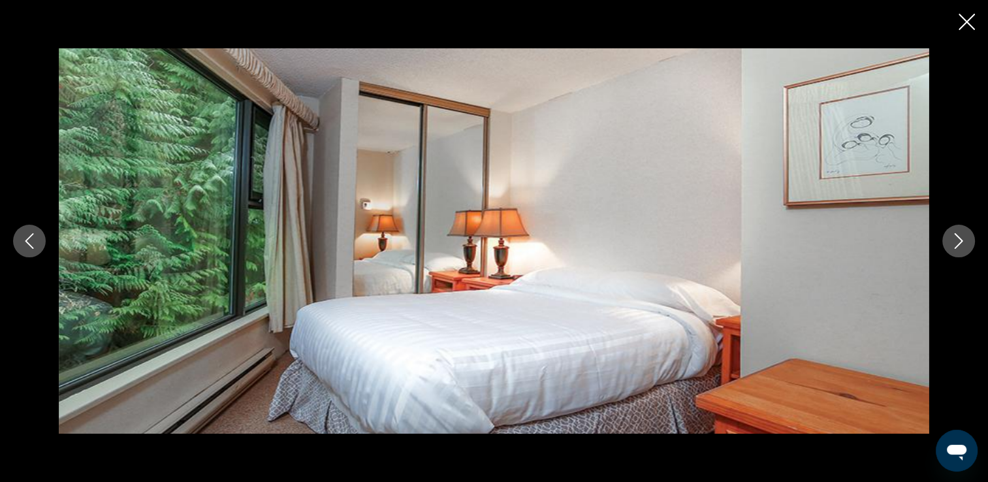
click at [969, 24] on icon "Close slideshow" at bounding box center [967, 22] width 16 height 16
